Goal: Check status

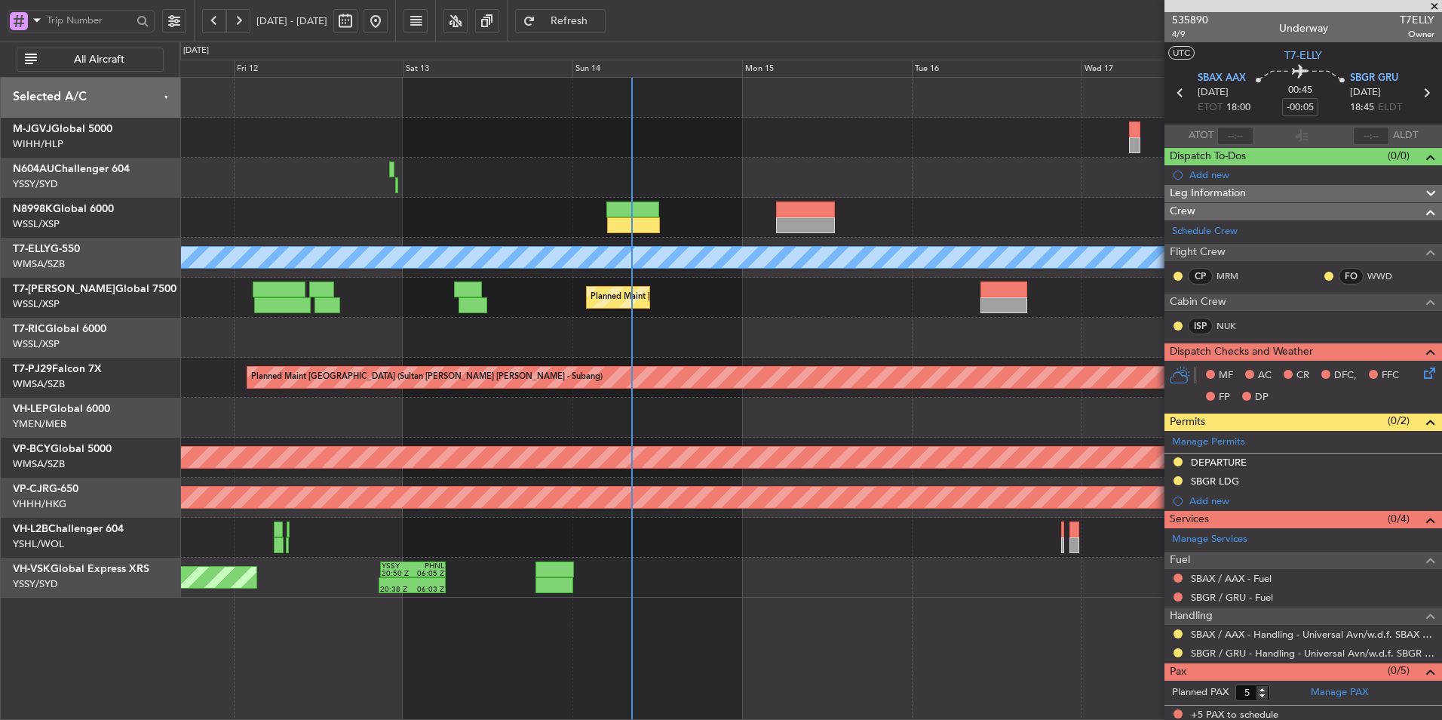
click at [782, 316] on div "Planned Maint [GEOGRAPHIC_DATA] (Seletar) KEWR 14:20 Z OMDW 01:55 Z 14:20 Z 02:…" at bounding box center [811, 298] width 1262 height 40
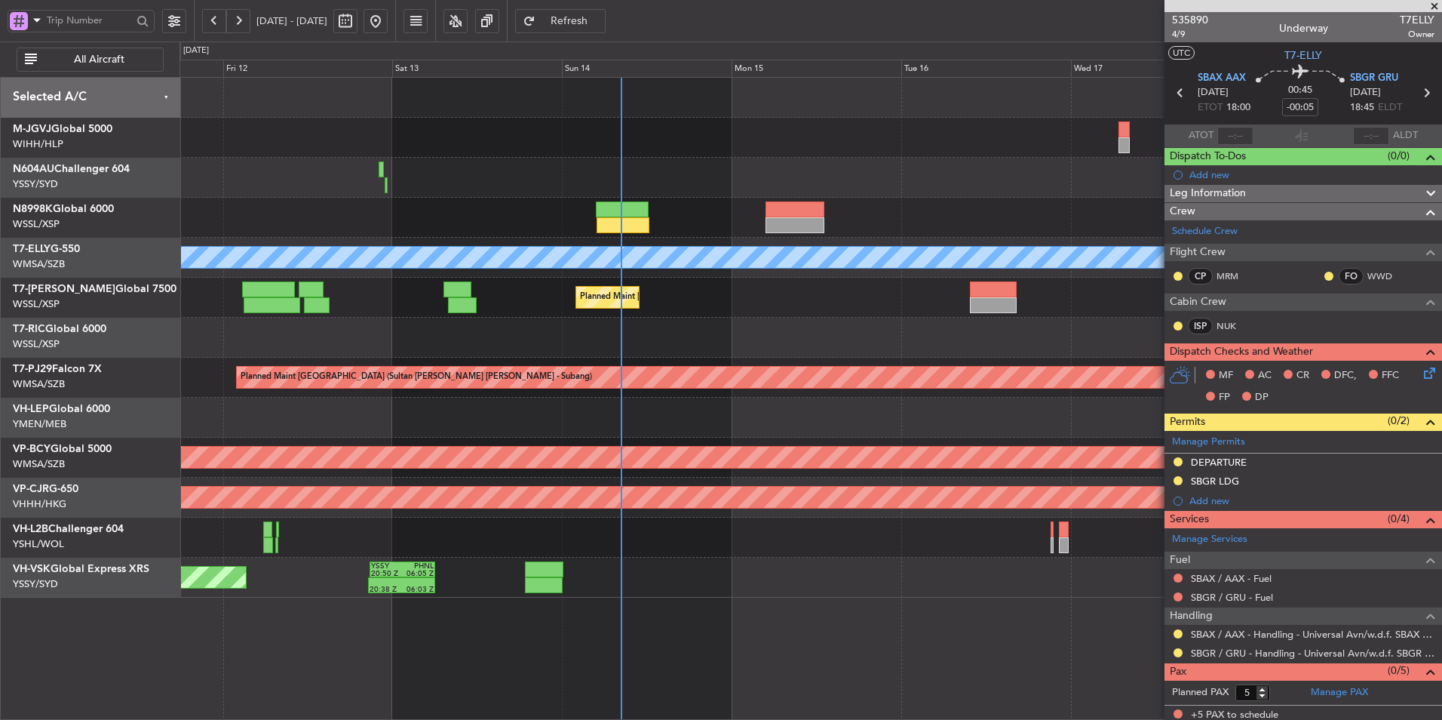
click at [831, 330] on div at bounding box center [811, 338] width 1262 height 40
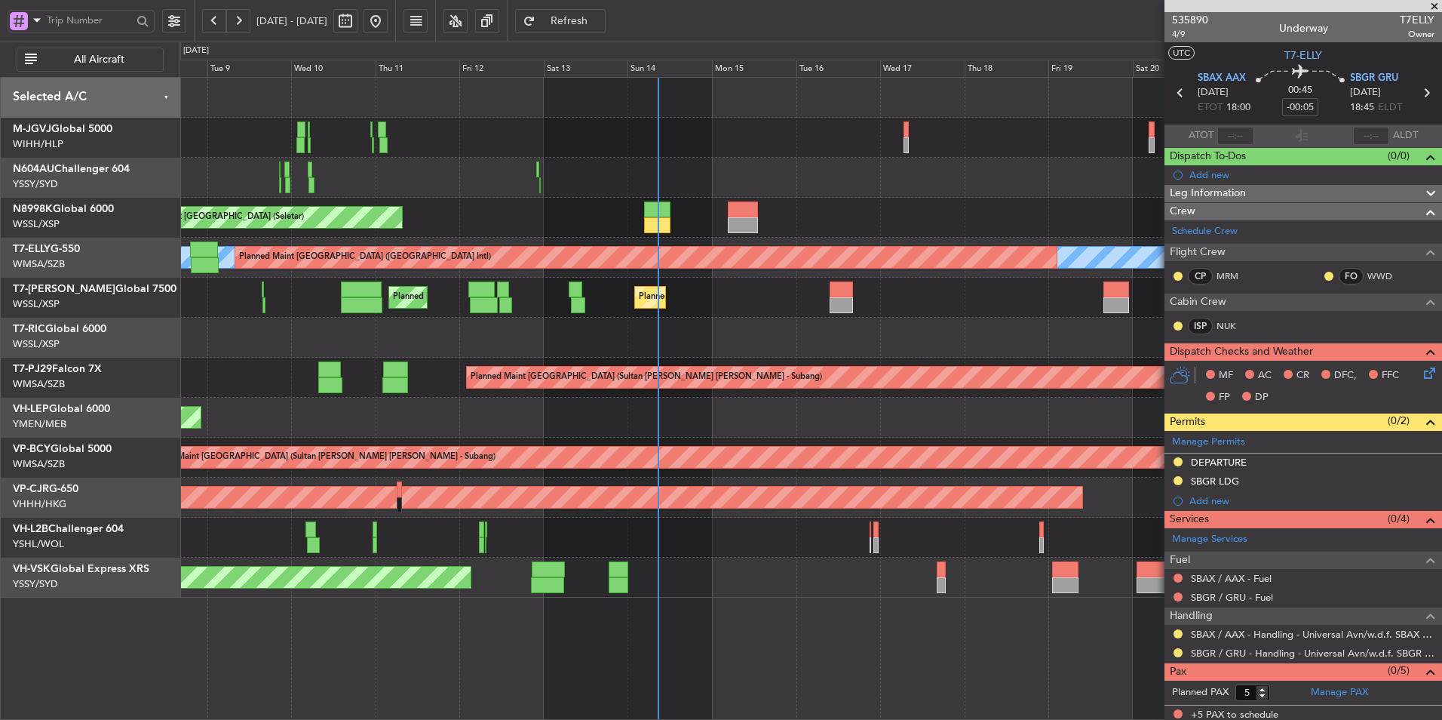
click at [677, 406] on div "Unplanned Maint Wichita (Wichita Mid-continent)" at bounding box center [811, 418] width 1262 height 40
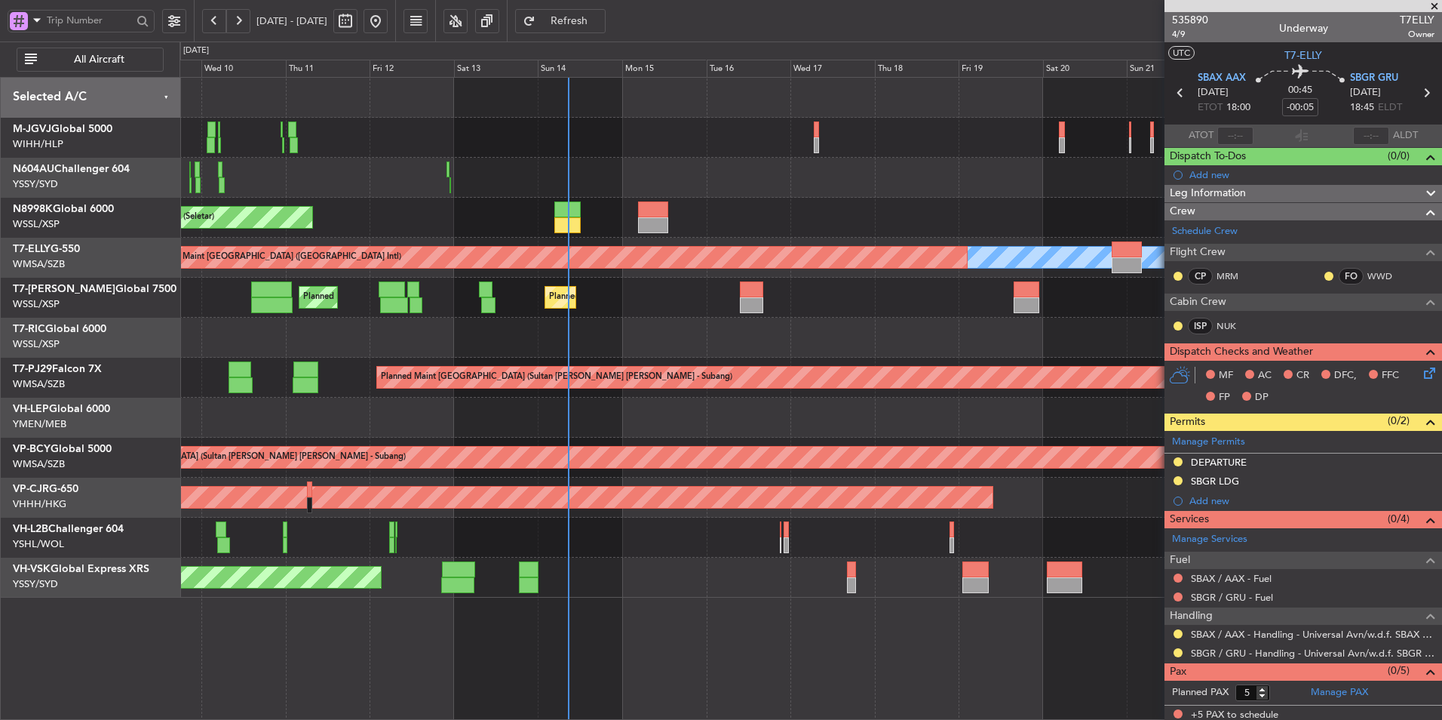
click at [628, 411] on div "Unplanned Maint Wichita (Wichita Mid-continent)" at bounding box center [811, 418] width 1262 height 40
